Goal: Task Accomplishment & Management: Manage account settings

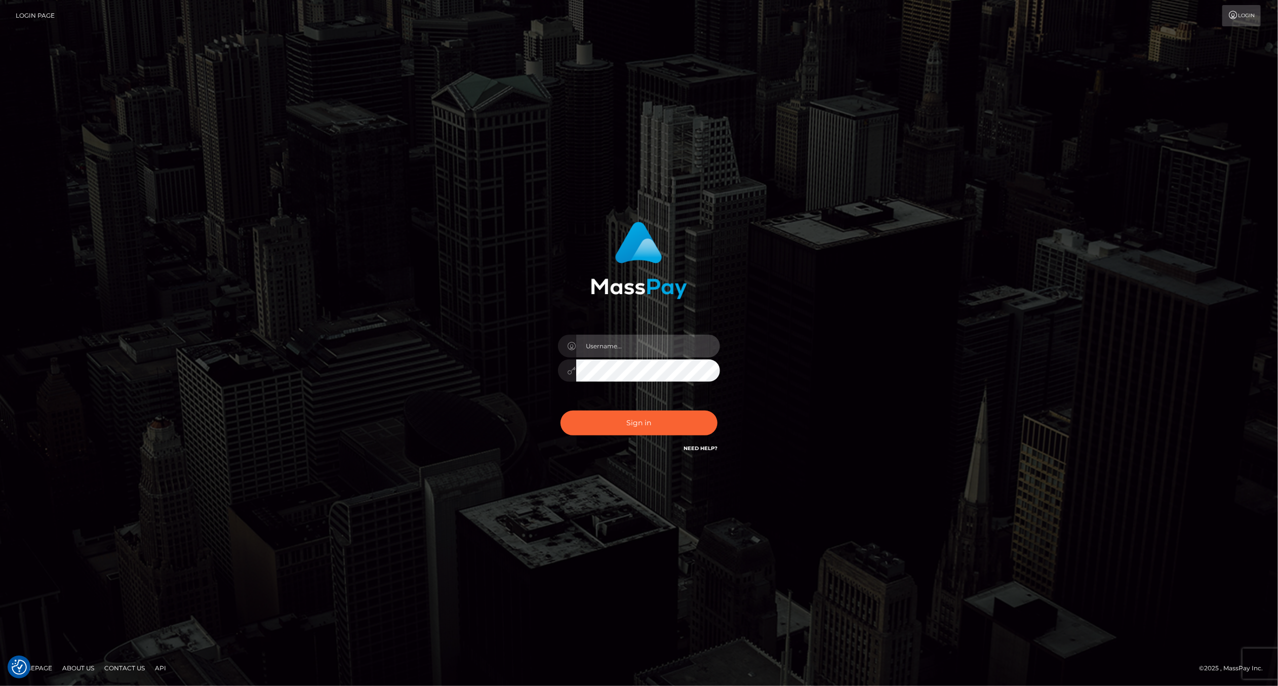
click at [652, 348] on input "text" at bounding box center [648, 346] width 144 height 23
type input "ashbil"
click at [657, 415] on button "Sign in" at bounding box center [638, 423] width 157 height 25
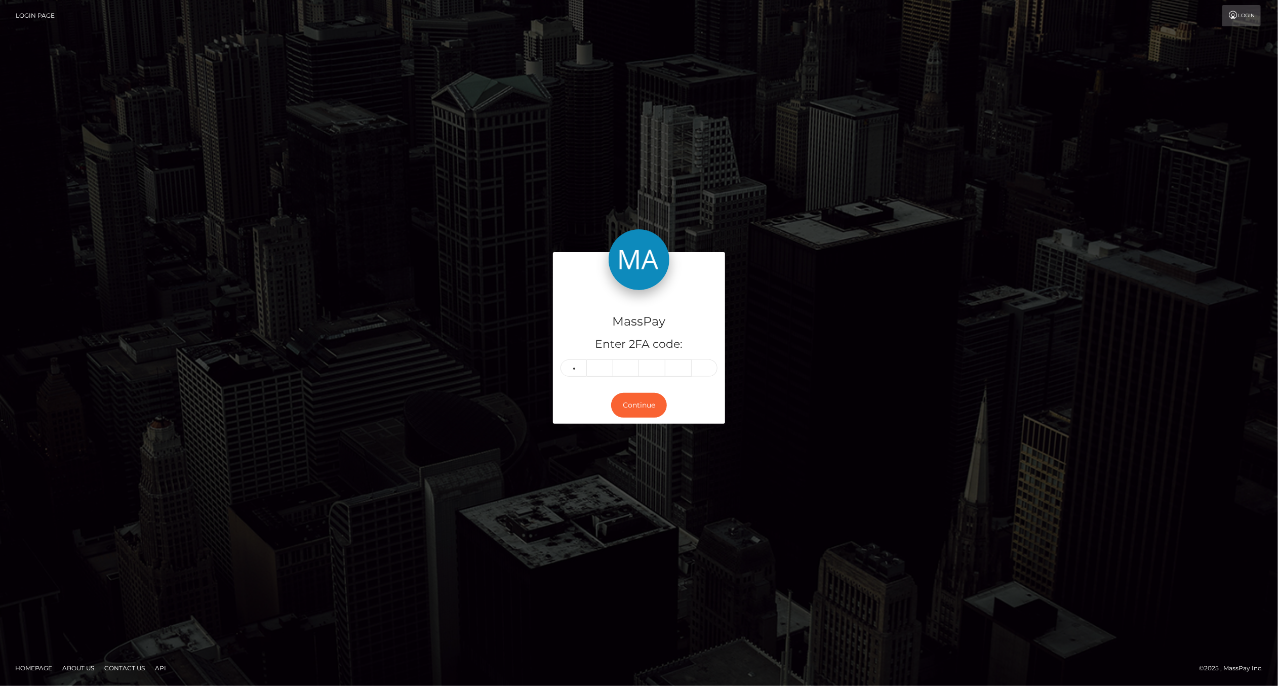
type input "9"
type input "4"
type input "2"
type input "7"
type input "9"
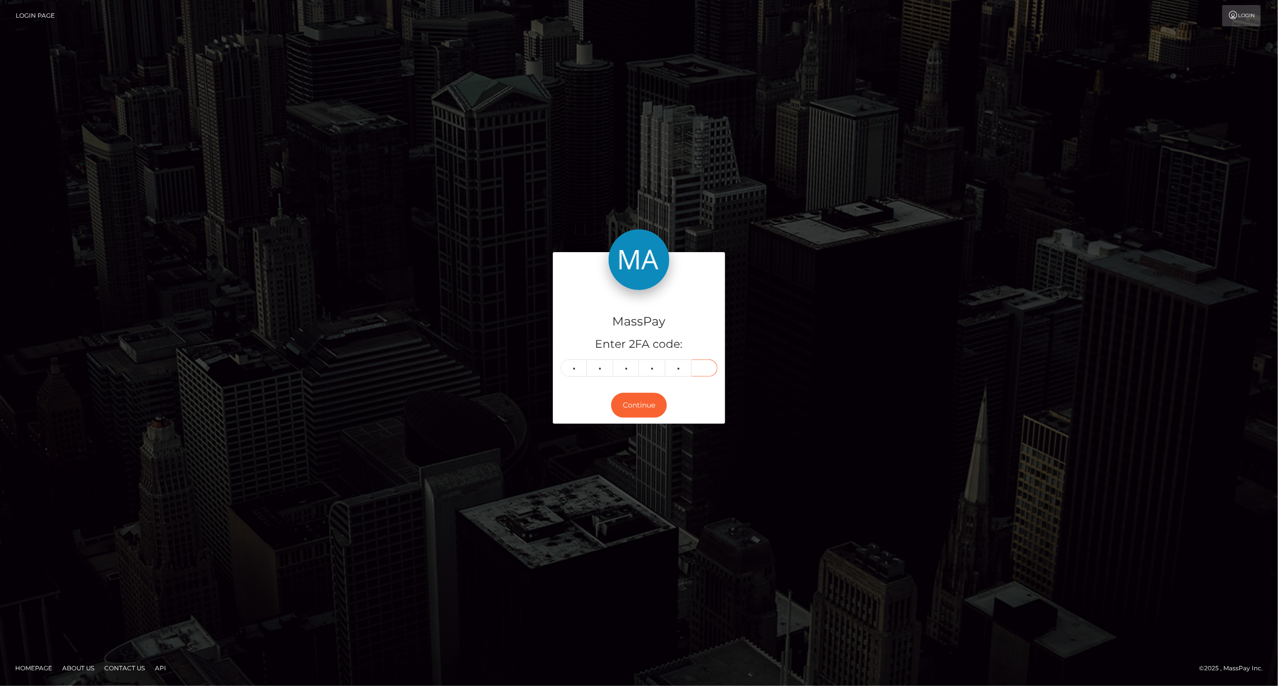
type input "0"
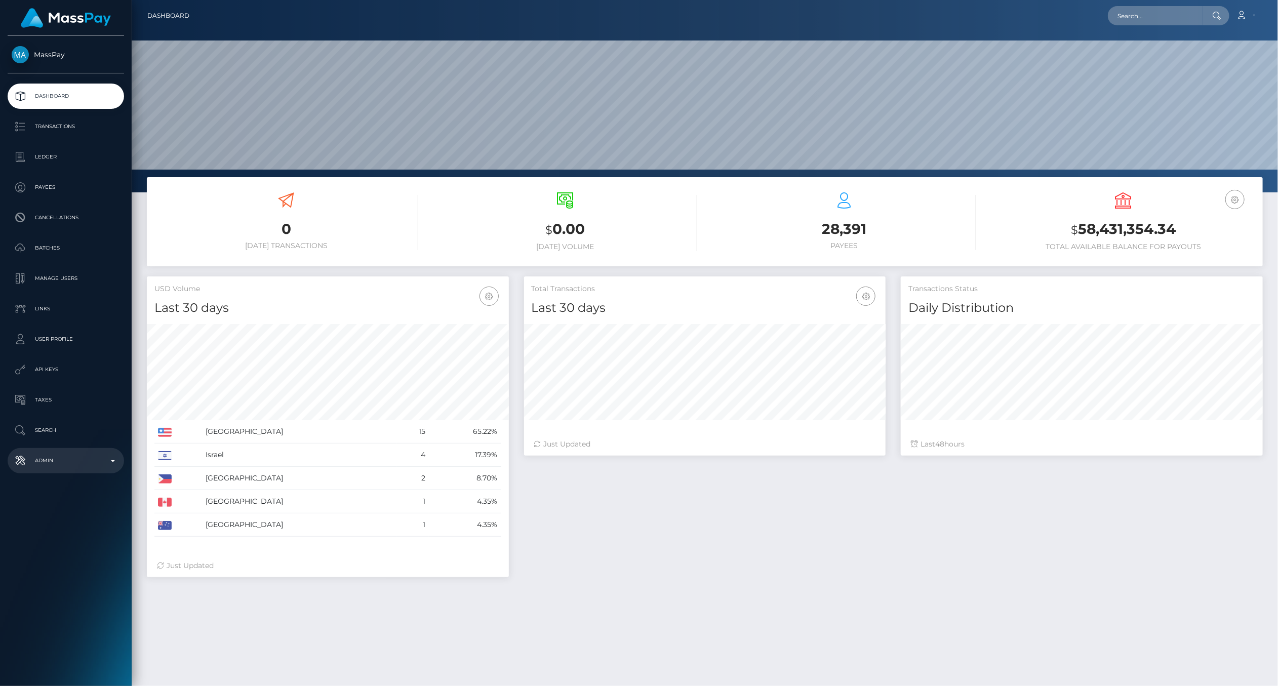
scroll to position [179, 362]
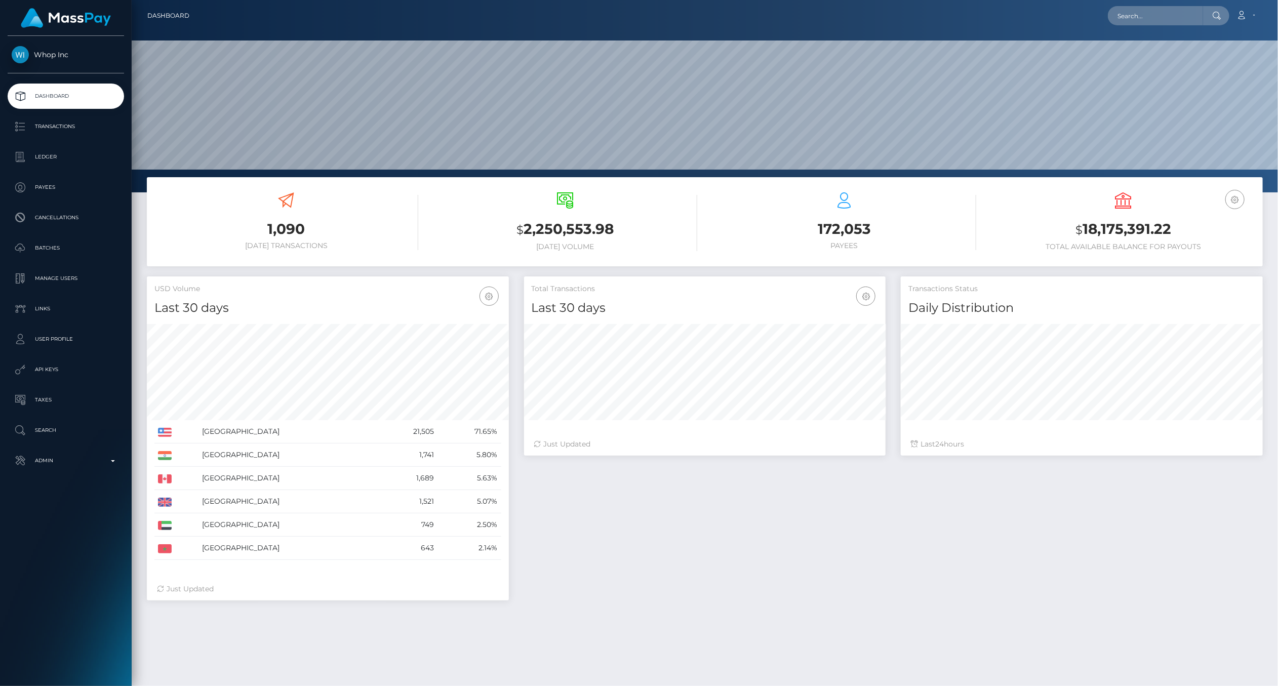
scroll to position [179, 362]
